Goal: Check status: Check status

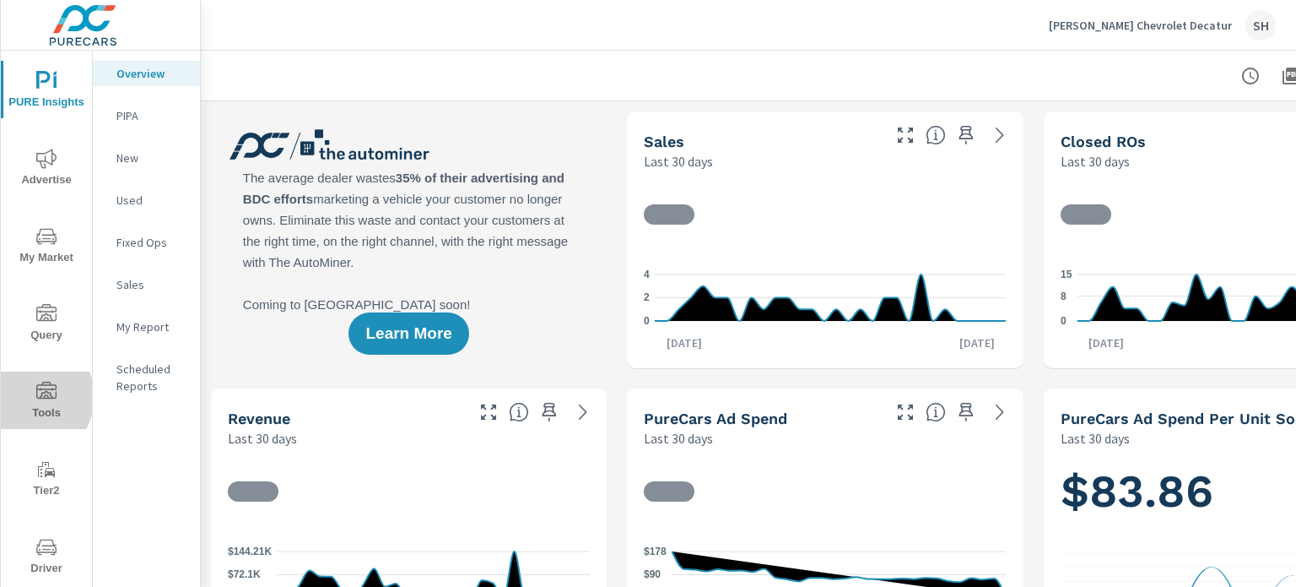
click at [28, 397] on span "Tools" at bounding box center [46, 401] width 81 height 41
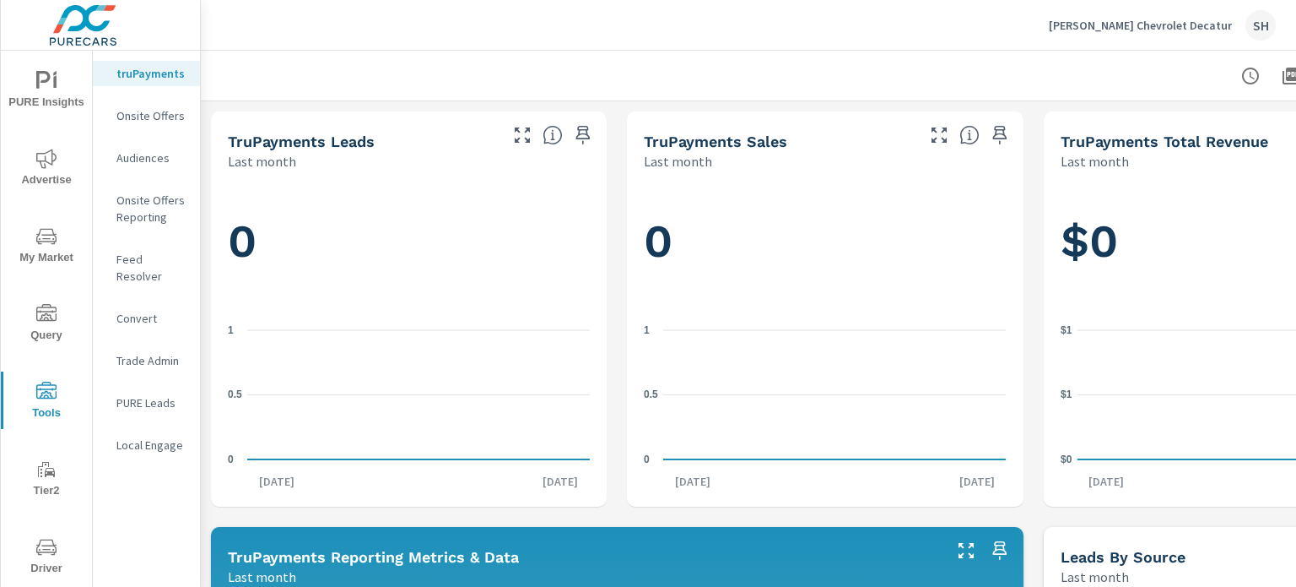
click at [148, 259] on p "Feed Resolver" at bounding box center [151, 268] width 70 height 34
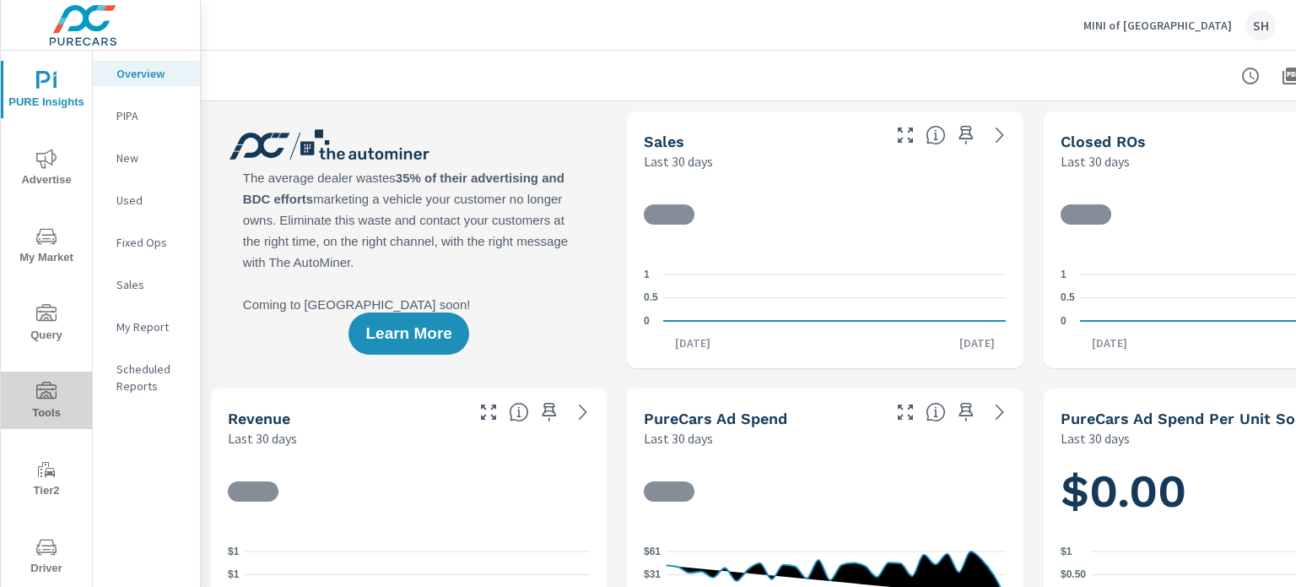
click at [54, 413] on span "Tools" at bounding box center [46, 401] width 81 height 41
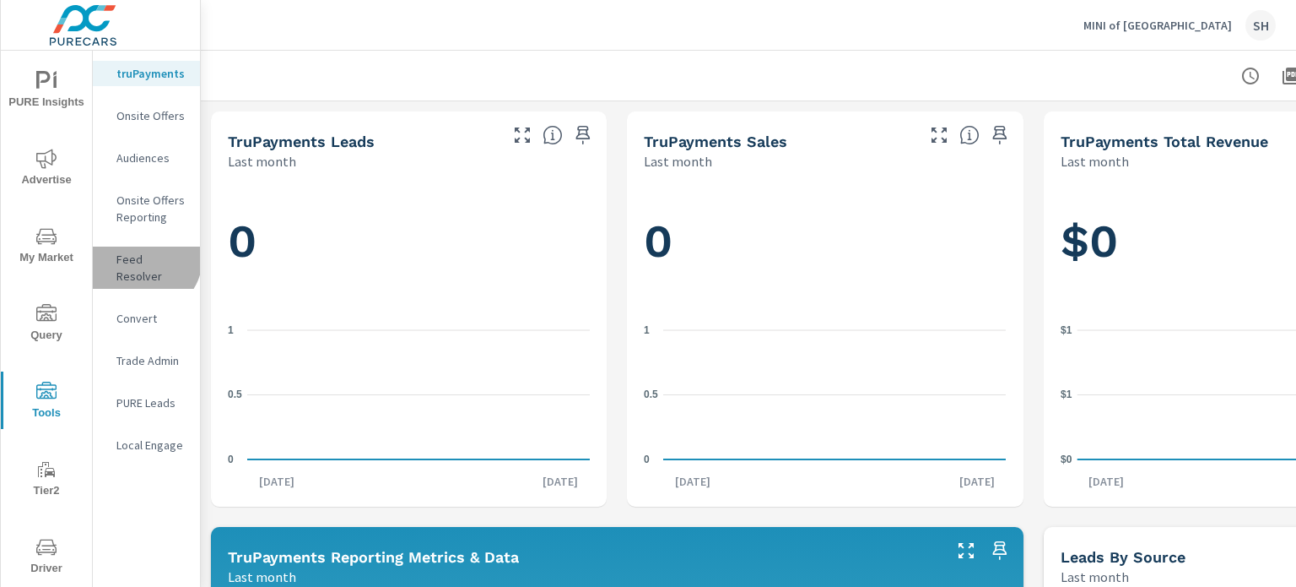
click at [143, 257] on p "Feed Resolver" at bounding box center [151, 268] width 70 height 34
